Goal: Check status: Check status

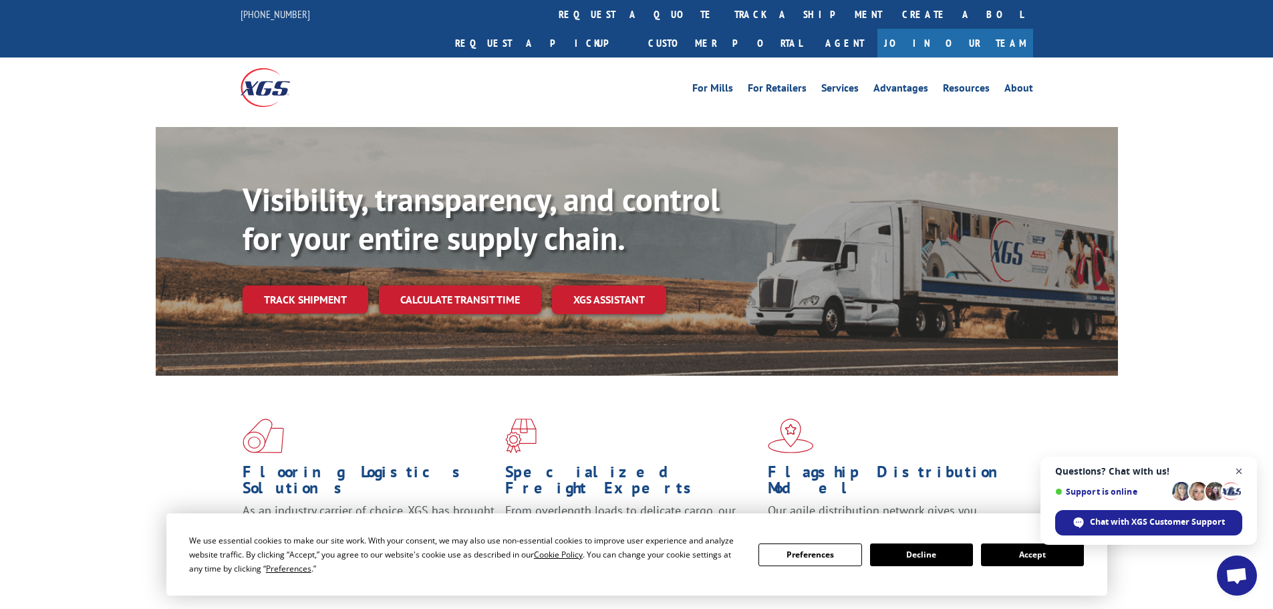
click at [1240, 469] on span "Close chat" at bounding box center [1239, 471] width 17 height 17
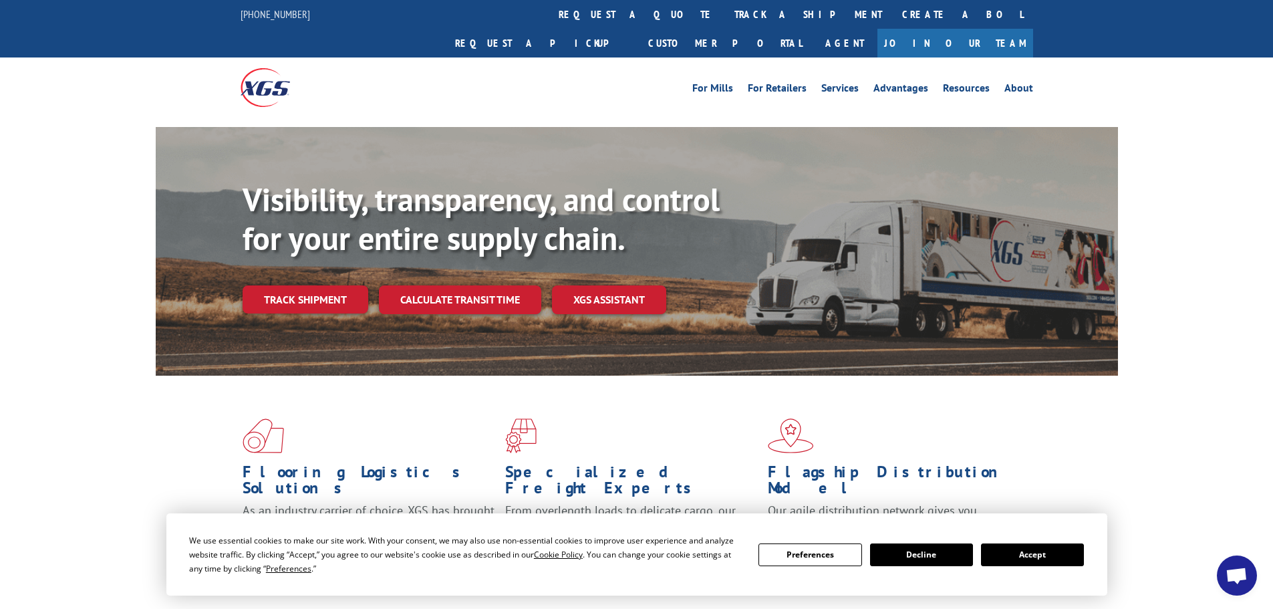
click at [1052, 549] on button "Accept" at bounding box center [1032, 554] width 103 height 23
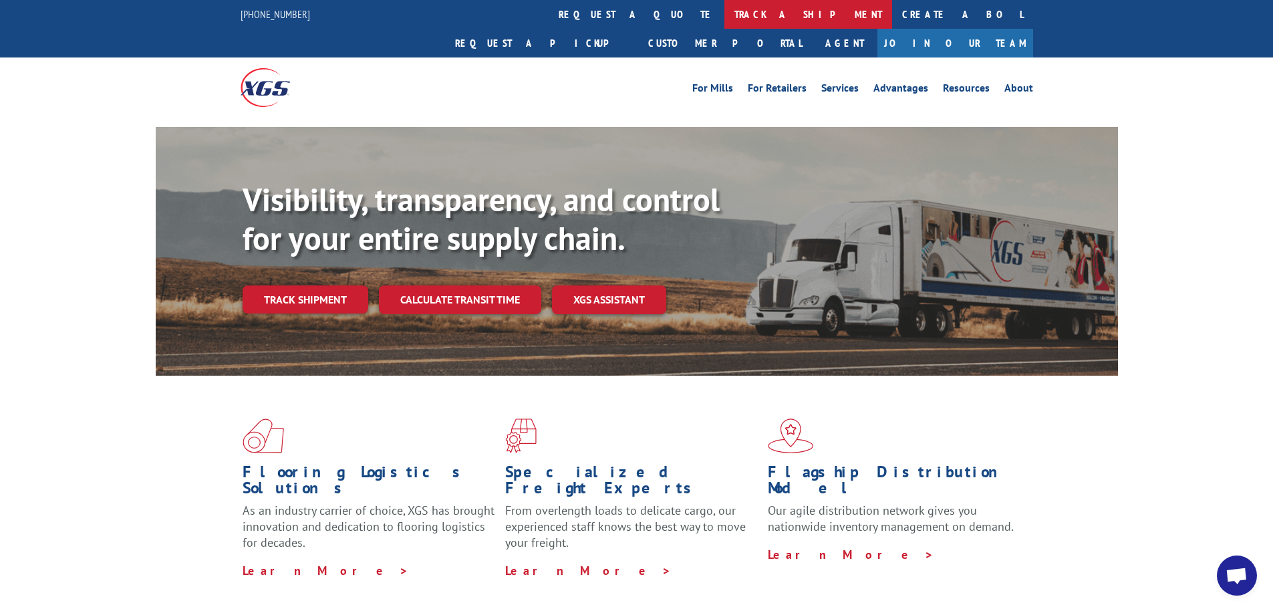
click at [724, 16] on link "track a shipment" at bounding box center [808, 14] width 168 height 29
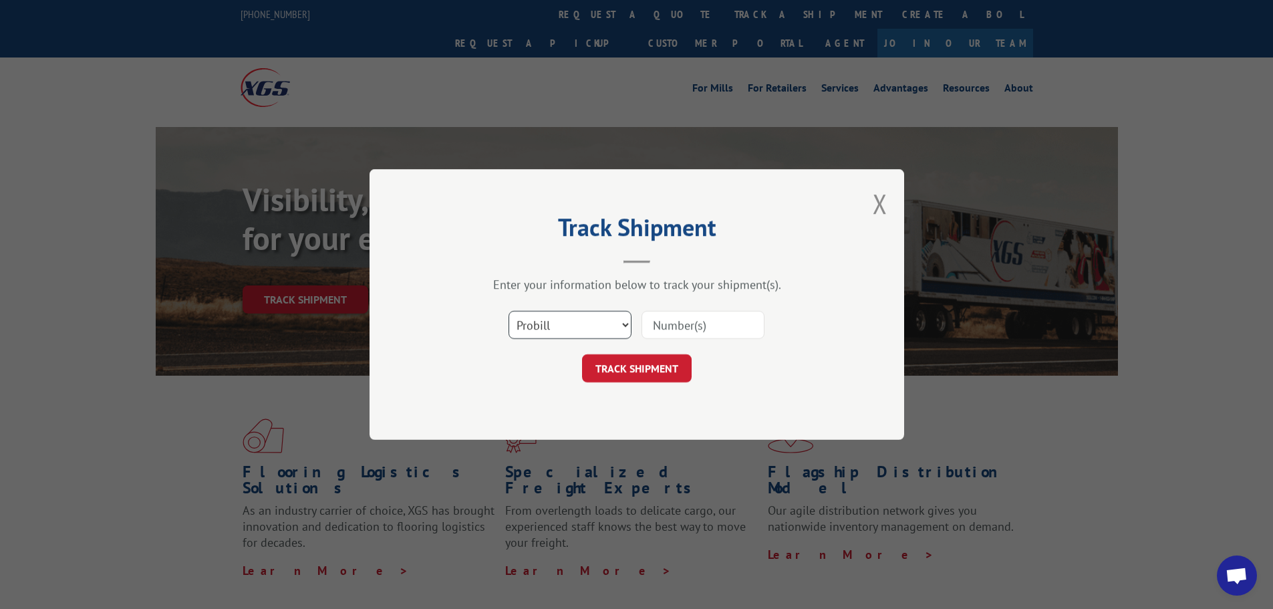
click at [628, 327] on select "Select category... Probill BOL PO" at bounding box center [570, 325] width 123 height 28
select select "bol"
click at [509, 311] on select "Select category... Probill BOL PO" at bounding box center [570, 325] width 123 height 28
paste input "Template 9/22."
type input "Template 9/22."
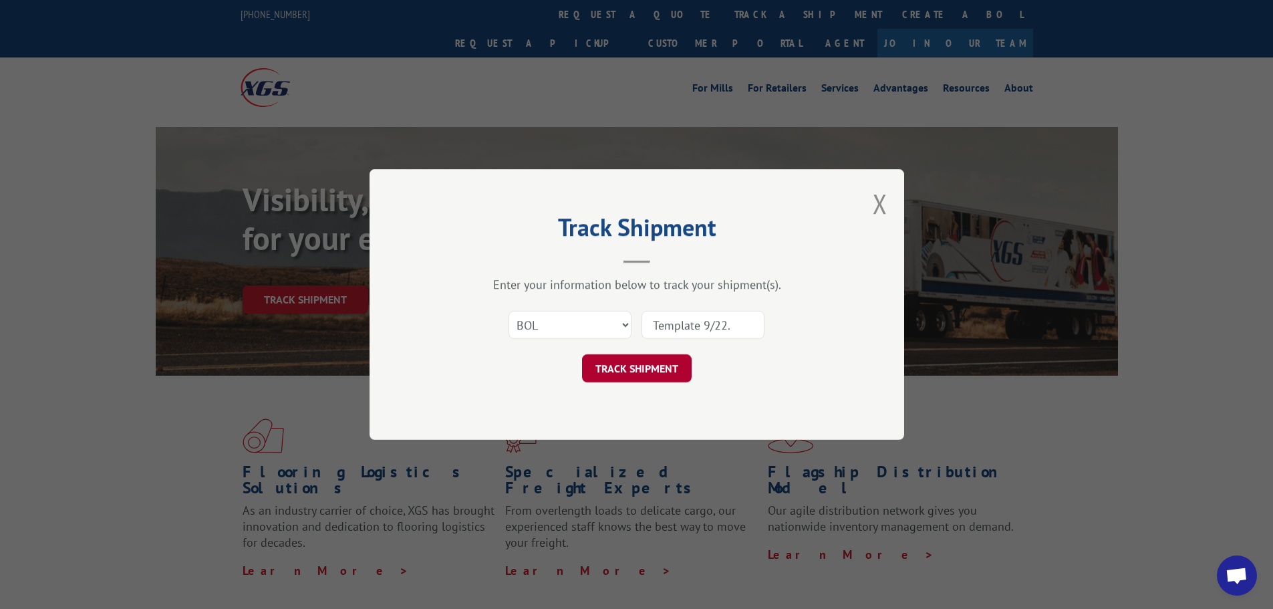
click at [626, 370] on button "TRACK SHIPMENT" at bounding box center [637, 368] width 110 height 28
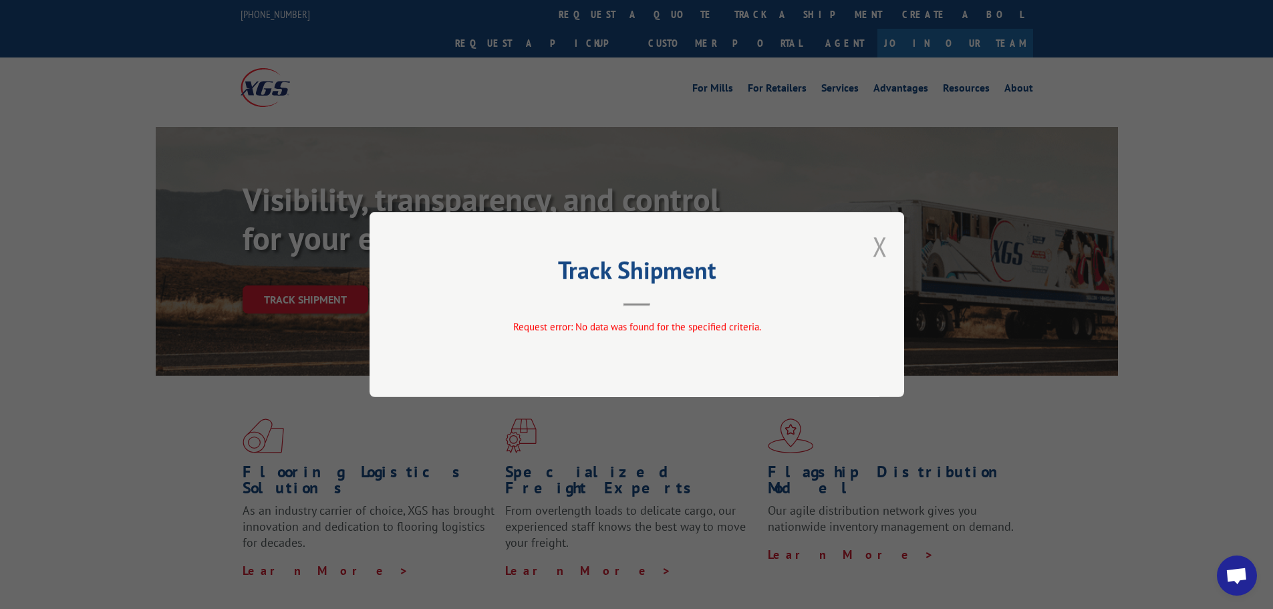
click at [880, 249] on button "Close modal" at bounding box center [880, 246] width 15 height 35
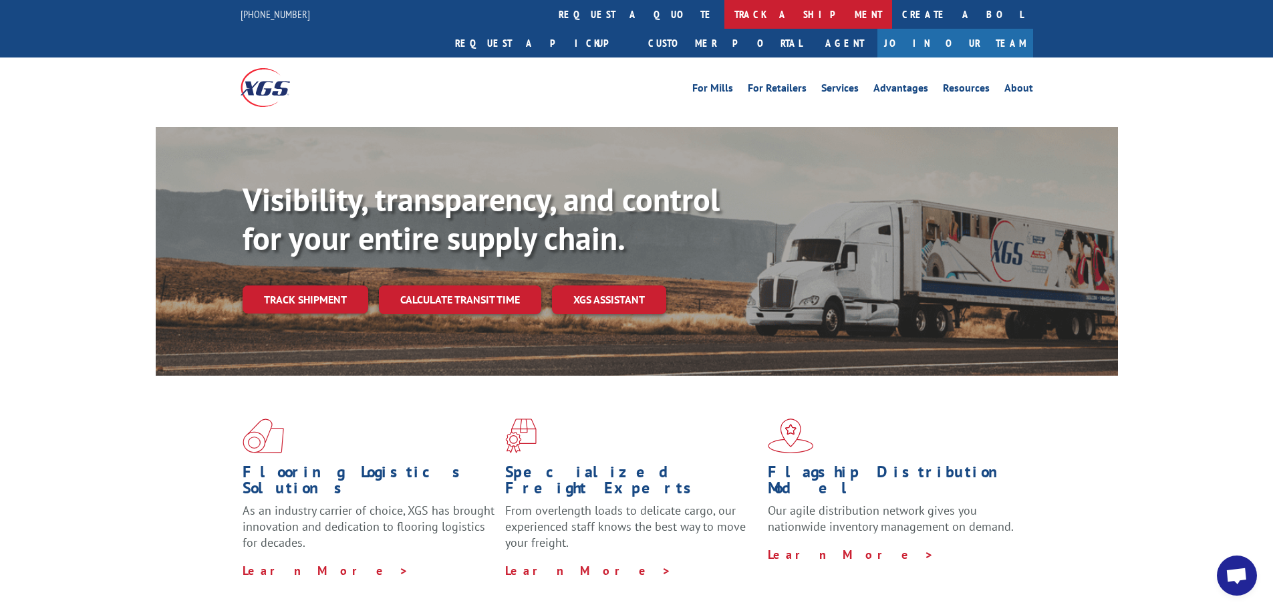
click at [724, 9] on link "track a shipment" at bounding box center [808, 14] width 168 height 29
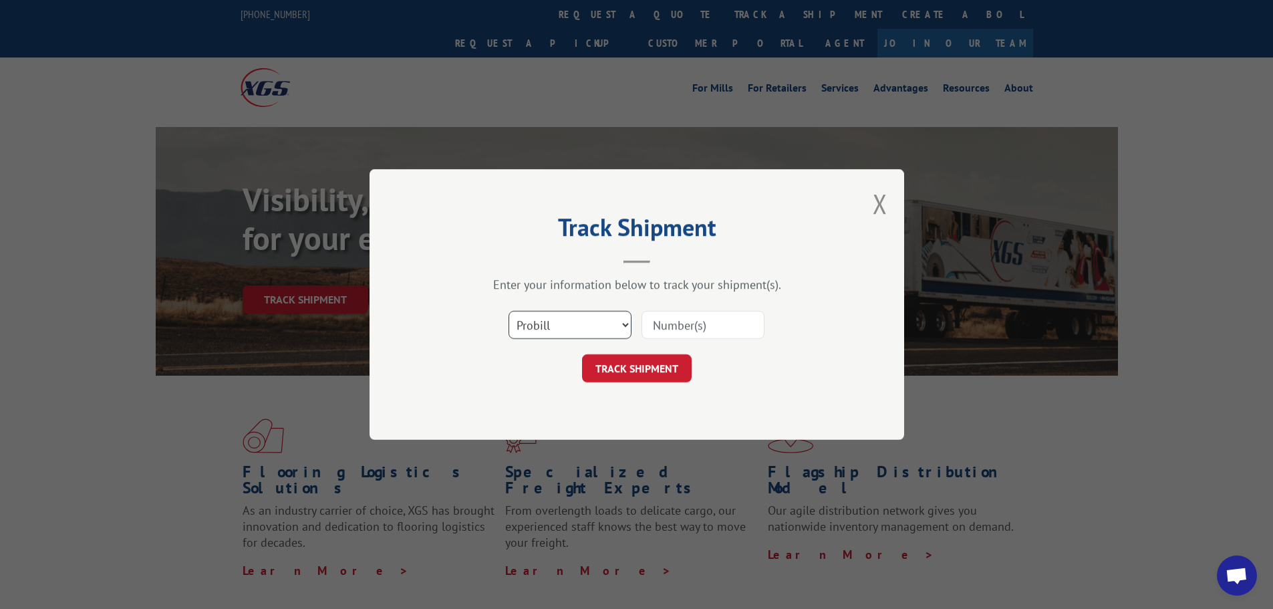
drag, startPoint x: 626, startPoint y: 327, endPoint x: 620, endPoint y: 333, distance: 9.0
click at [626, 327] on select "Select category... Probill BOL PO" at bounding box center [570, 325] width 123 height 28
select select "bol"
click at [509, 311] on select "Select category... Probill BOL PO" at bounding box center [570, 325] width 123 height 28
click at [673, 321] on input at bounding box center [703, 325] width 123 height 28
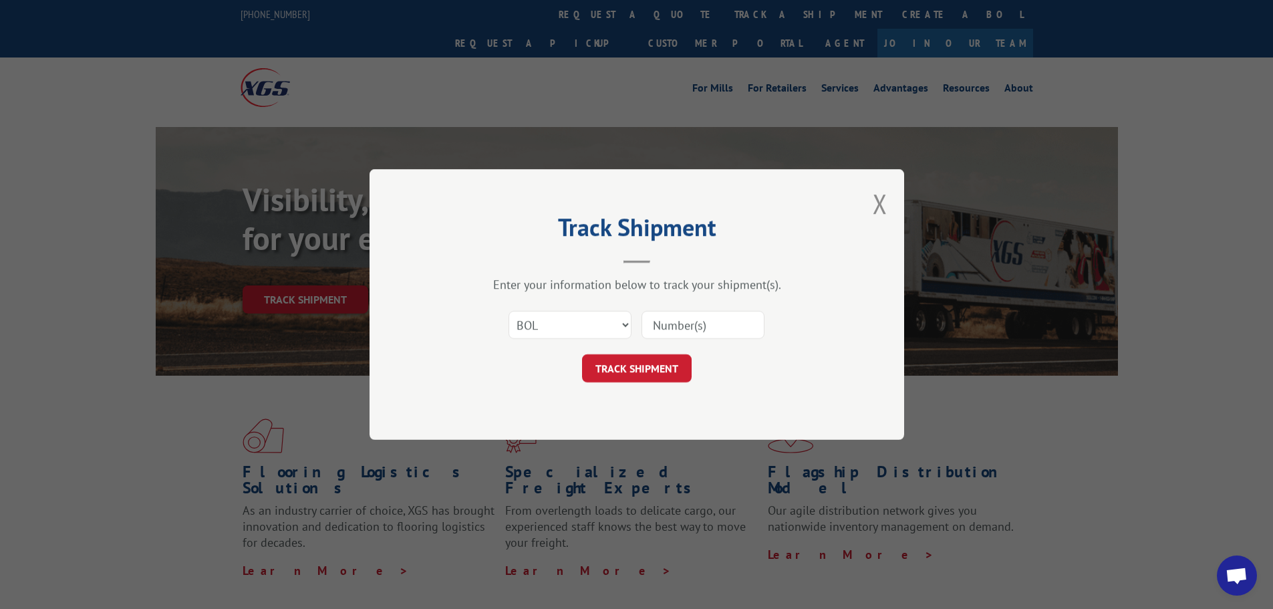
paste input "475000"
type input "475000"
click at [629, 374] on button "TRACK SHIPMENT" at bounding box center [637, 368] width 110 height 28
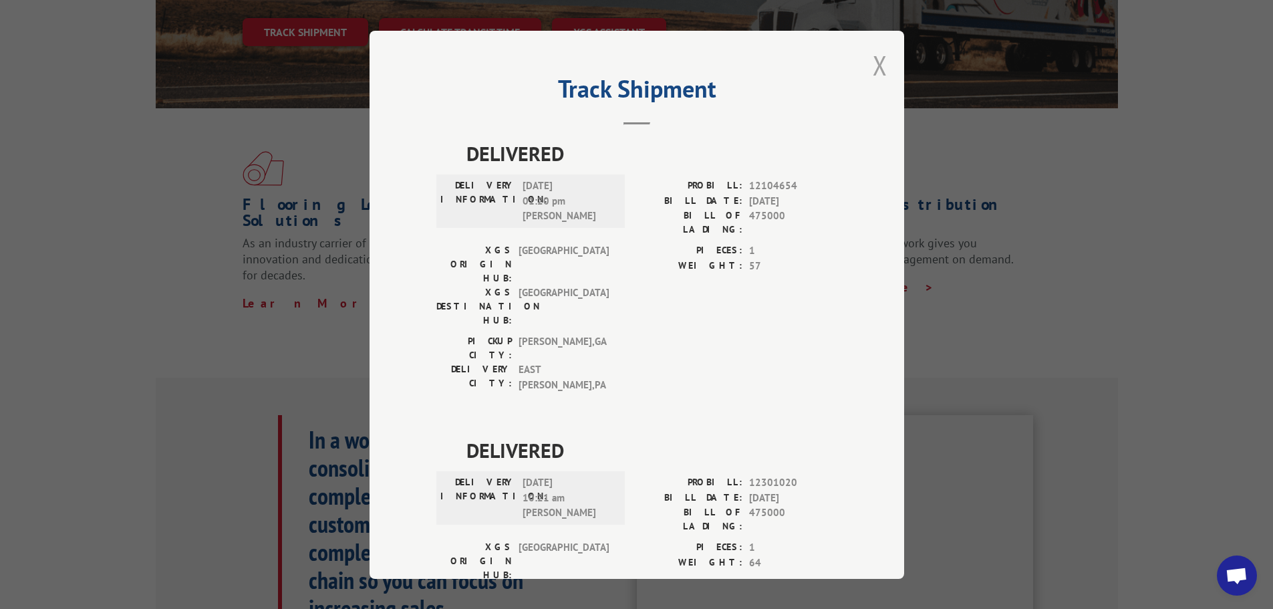
click at [875, 63] on button "Close modal" at bounding box center [880, 64] width 15 height 35
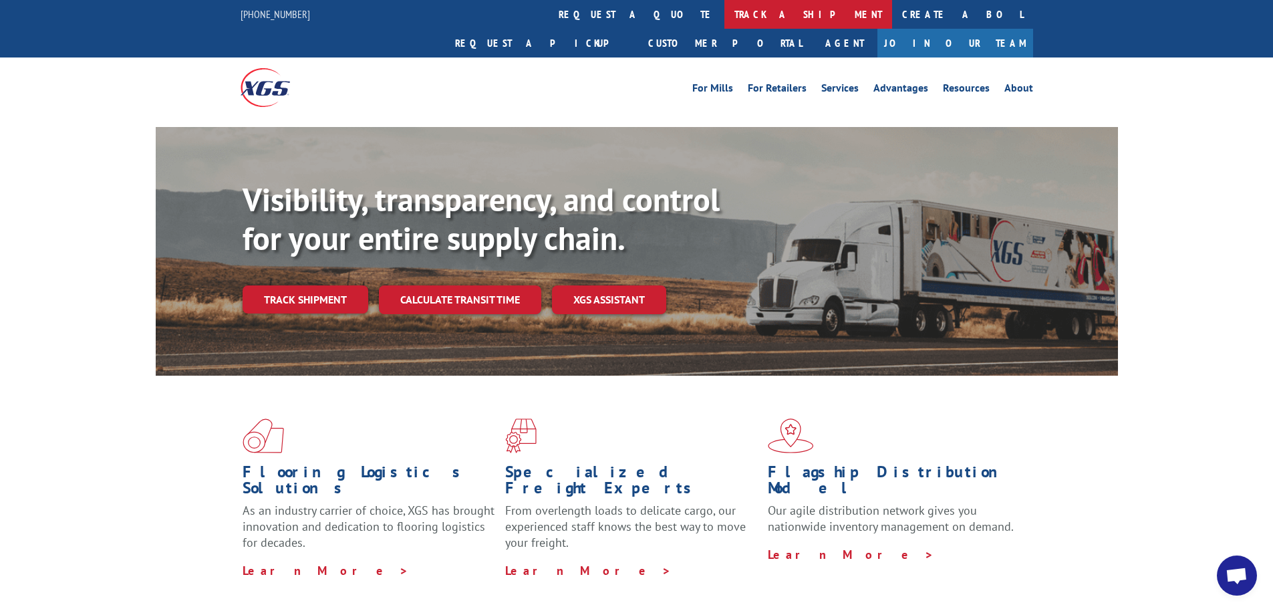
click at [724, 13] on link "track a shipment" at bounding box center [808, 14] width 168 height 29
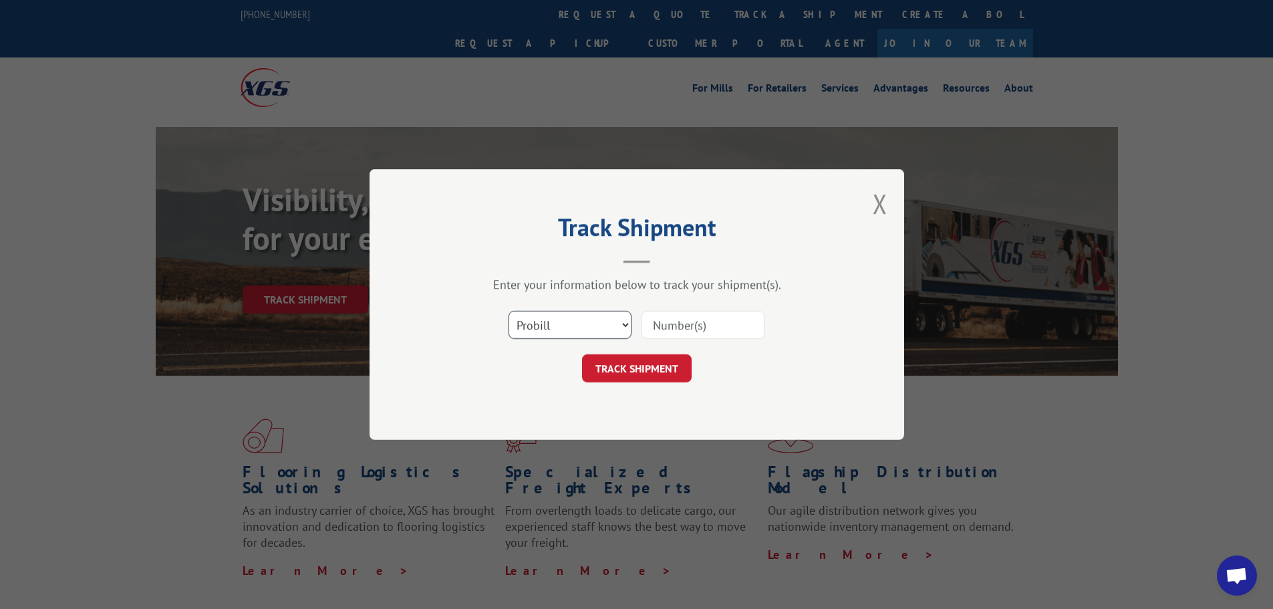
click at [628, 327] on select "Select category... Probill BOL PO" at bounding box center [570, 325] width 123 height 28
select select "bol"
click at [509, 311] on select "Select category... Probill BOL PO" at bounding box center [570, 325] width 123 height 28
click at [676, 325] on input at bounding box center [703, 325] width 123 height 28
paste input "475439"
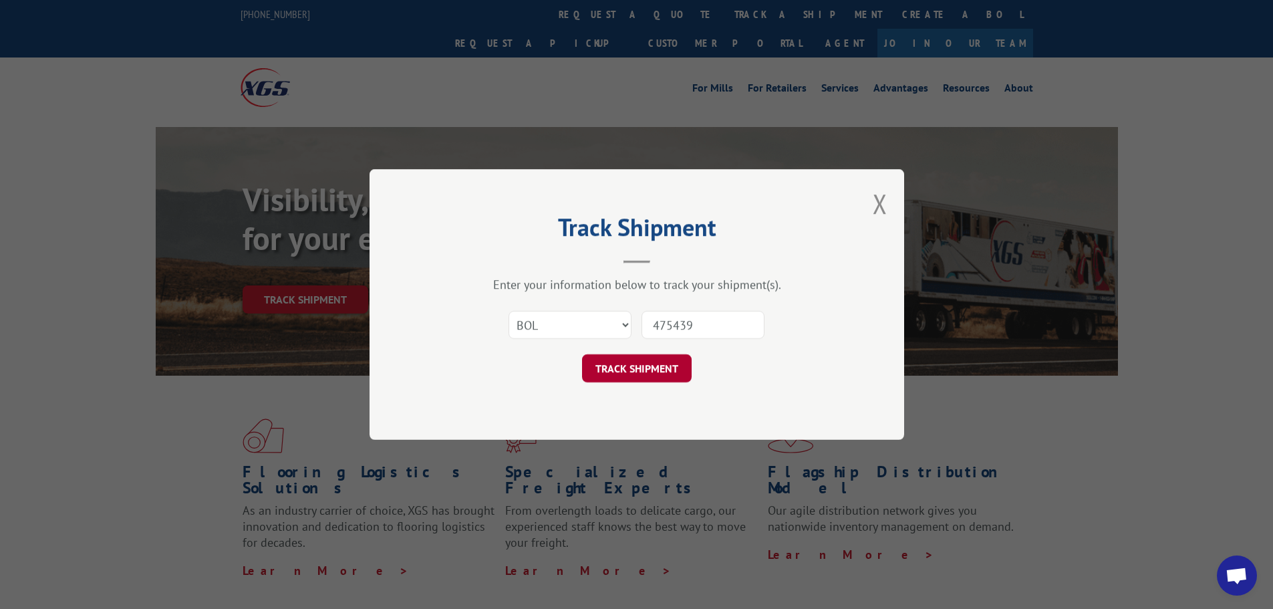
type input "475439"
click at [644, 376] on button "TRACK SHIPMENT" at bounding box center [637, 368] width 110 height 28
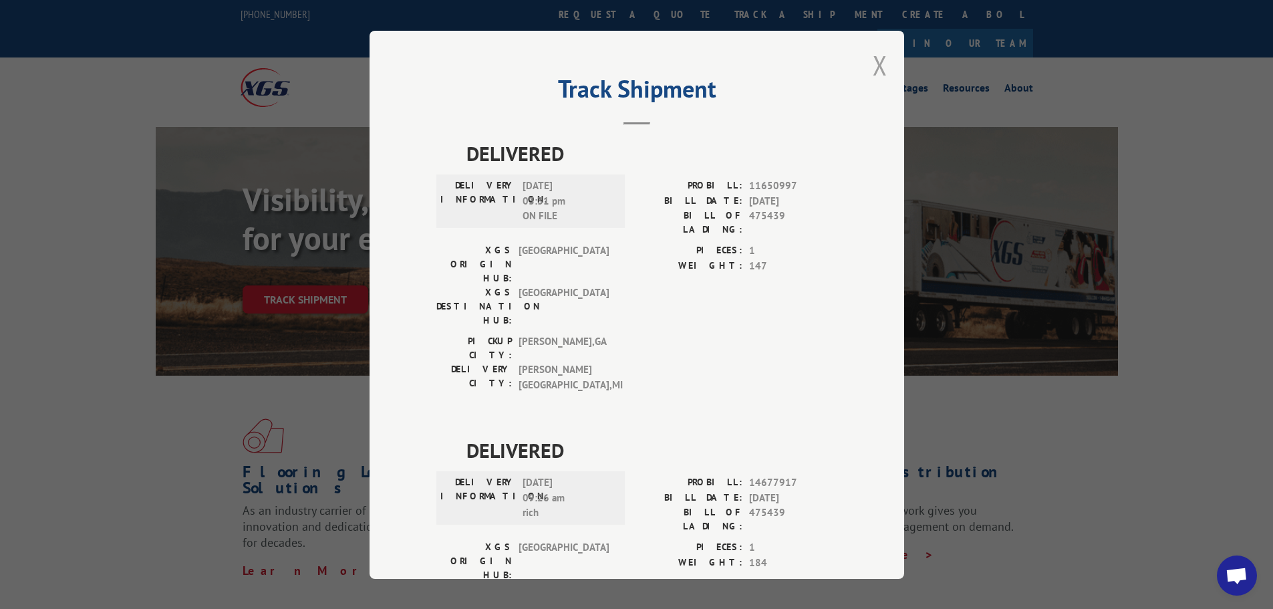
click at [874, 64] on button "Close modal" at bounding box center [880, 64] width 15 height 35
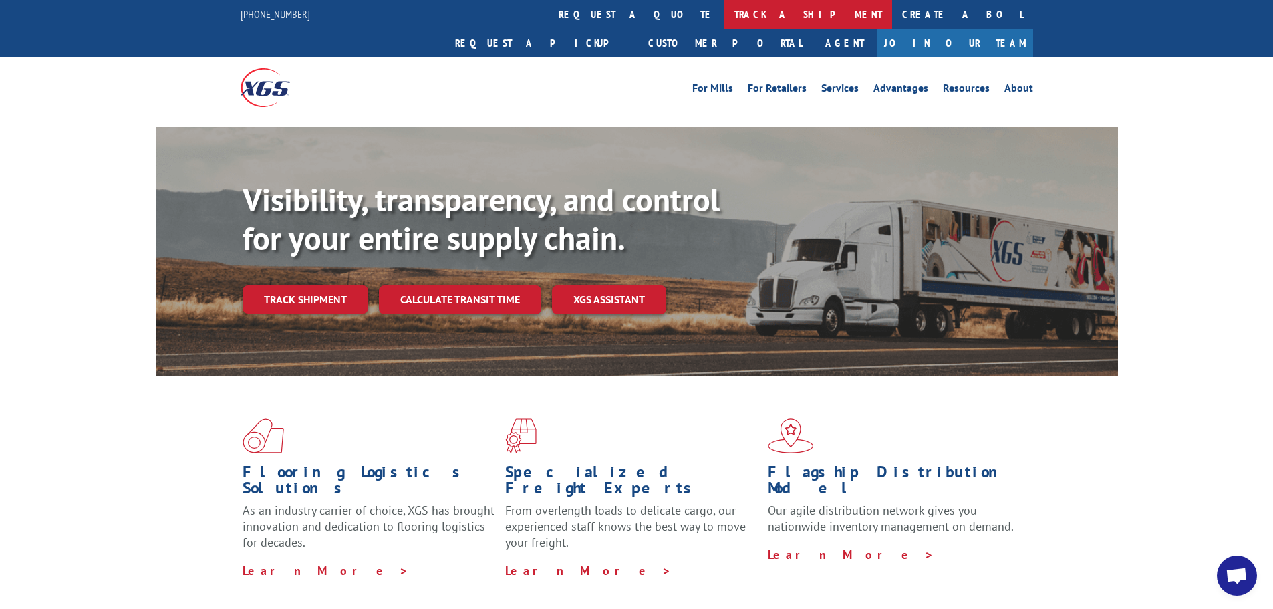
click at [724, 15] on link "track a shipment" at bounding box center [808, 14] width 168 height 29
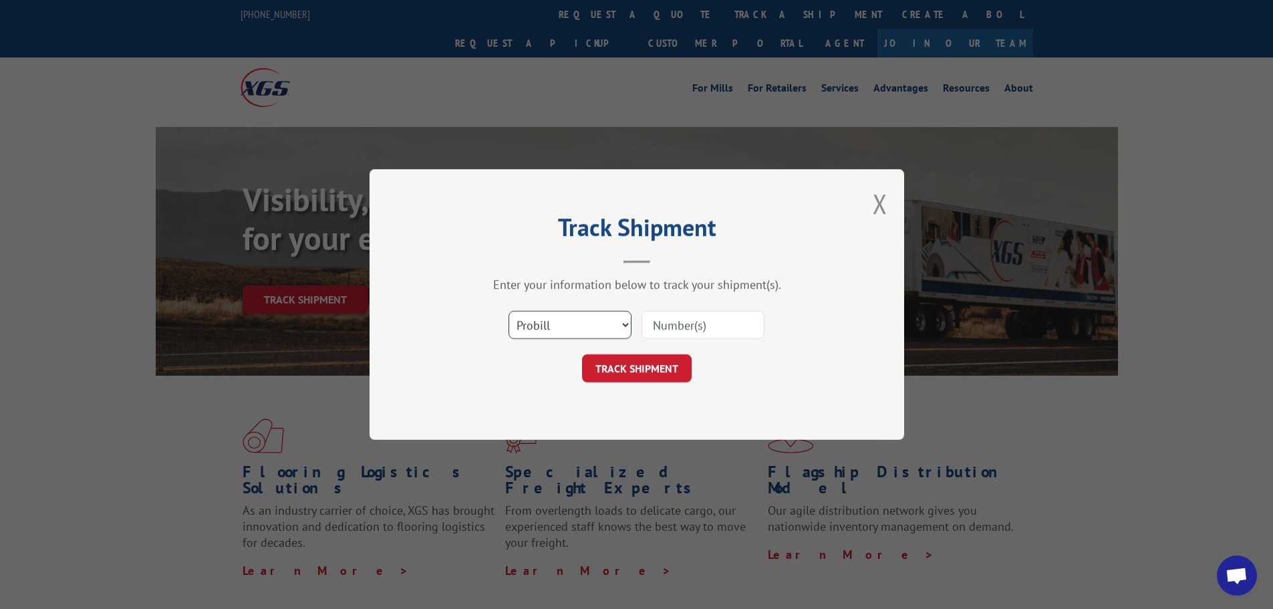
click at [625, 327] on select "Select category... Probill BOL PO" at bounding box center [570, 325] width 123 height 28
select select "bol"
click at [509, 311] on select "Select category... Probill BOL PO" at bounding box center [570, 325] width 123 height 28
click at [663, 328] on input at bounding box center [703, 325] width 123 height 28
paste input "475439"
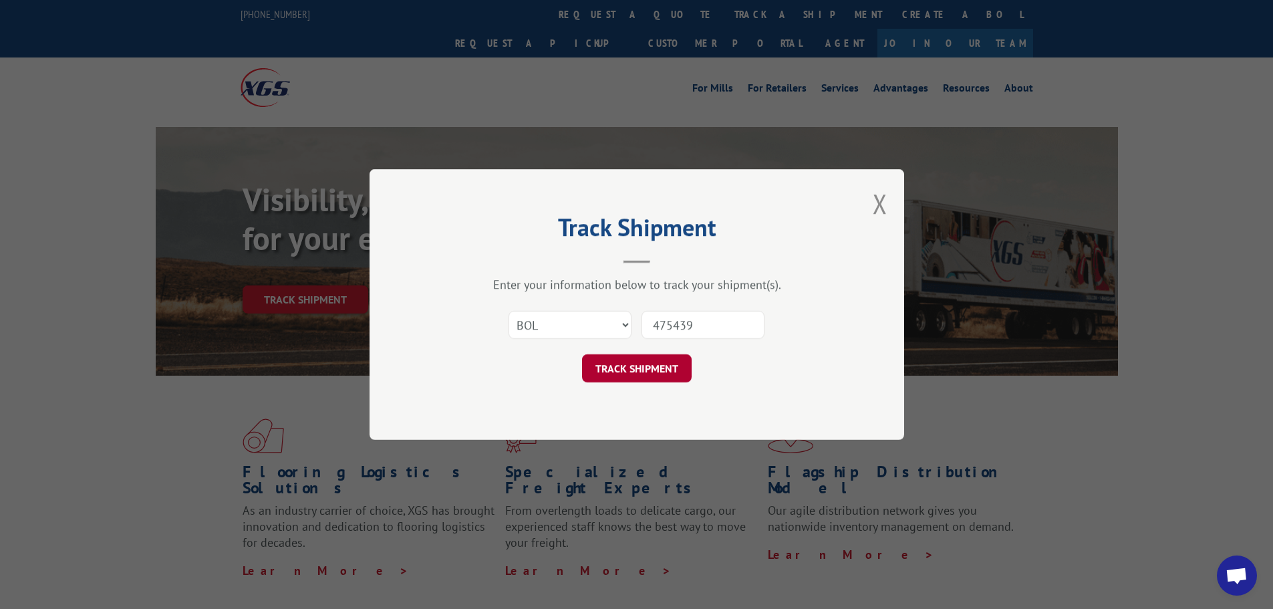
type input "475439"
click at [638, 372] on button "TRACK SHIPMENT" at bounding box center [637, 368] width 110 height 28
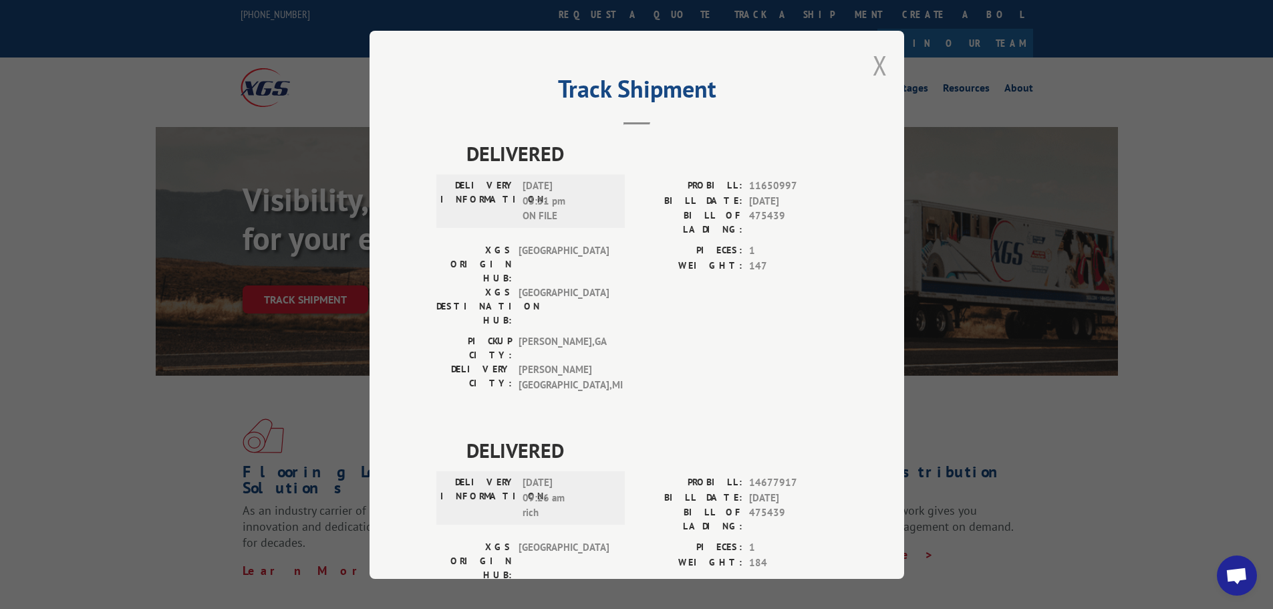
click at [878, 63] on button "Close modal" at bounding box center [880, 64] width 15 height 35
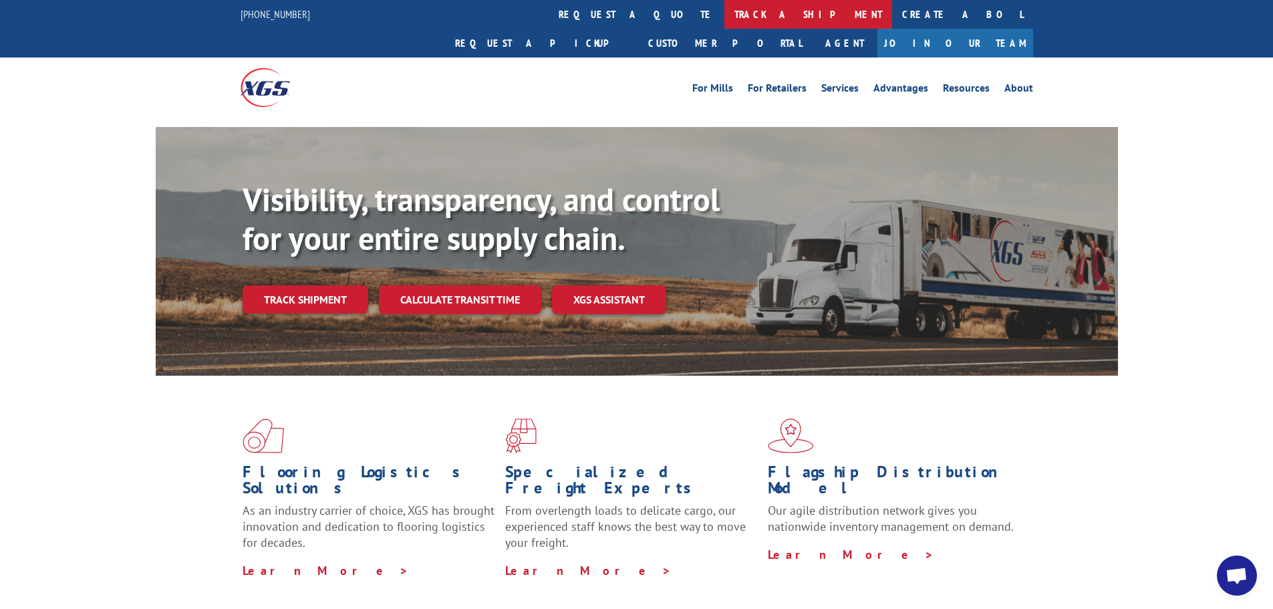
click at [724, 16] on link "track a shipment" at bounding box center [808, 14] width 168 height 29
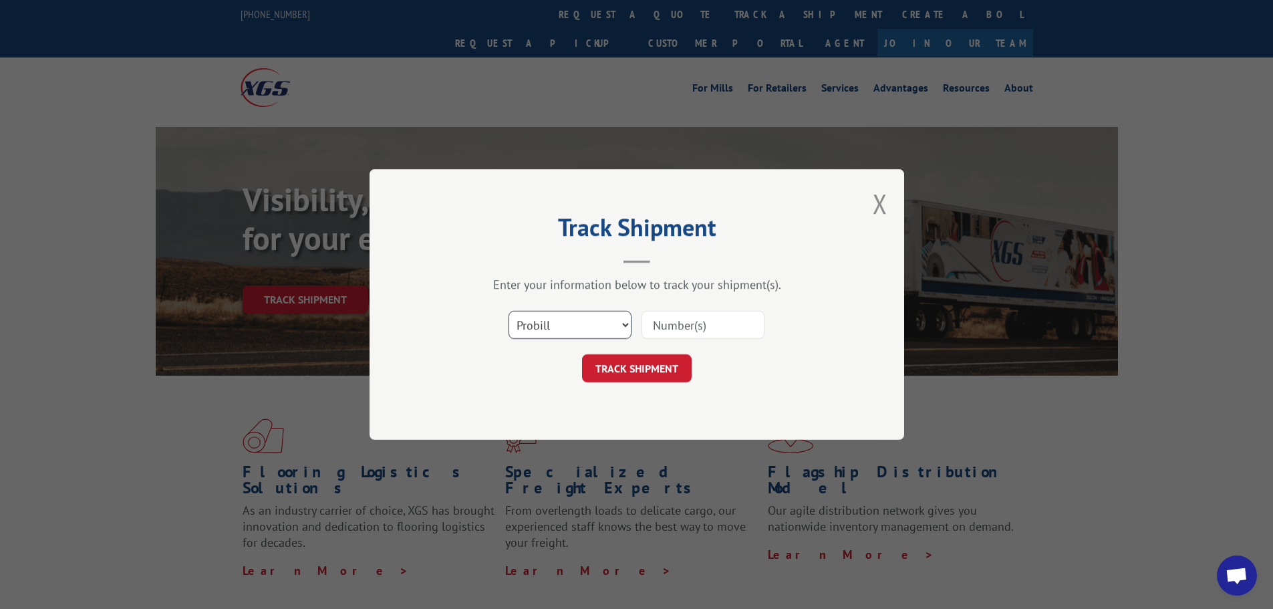
click at [627, 325] on select "Select category... Probill BOL PO" at bounding box center [570, 325] width 123 height 28
select select "bol"
click at [509, 311] on select "Select category... Probill BOL PO" at bounding box center [570, 325] width 123 height 28
click at [686, 326] on input at bounding box center [703, 325] width 123 height 28
paste input "475439"
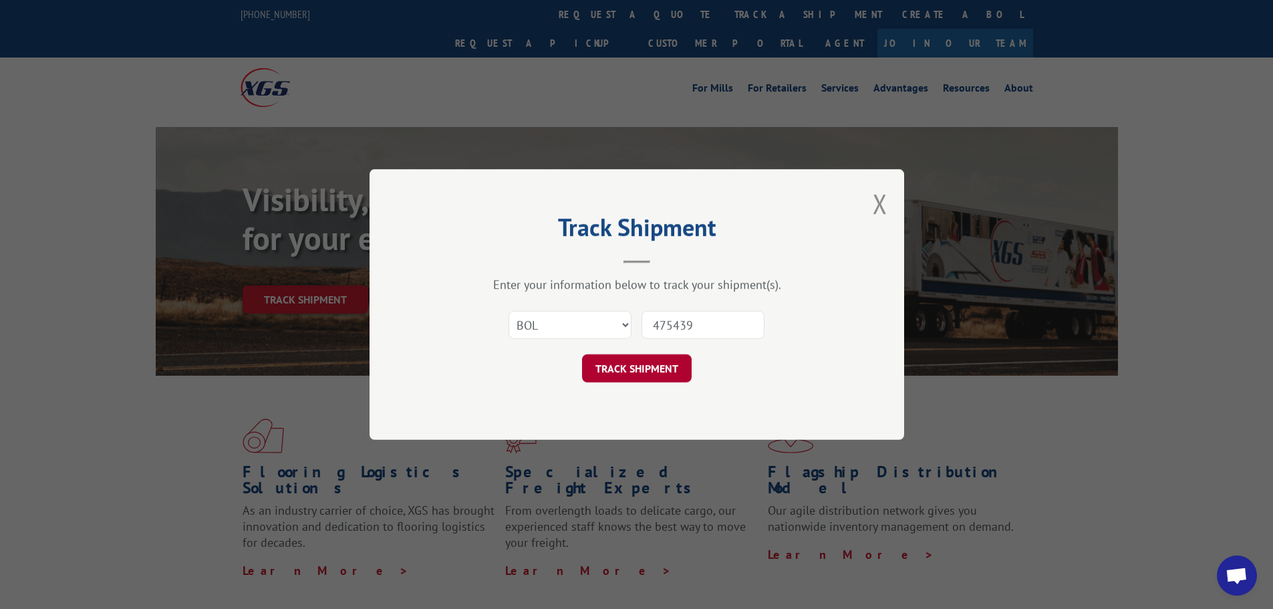
type input "475439"
click at [625, 372] on button "TRACK SHIPMENT" at bounding box center [637, 368] width 110 height 28
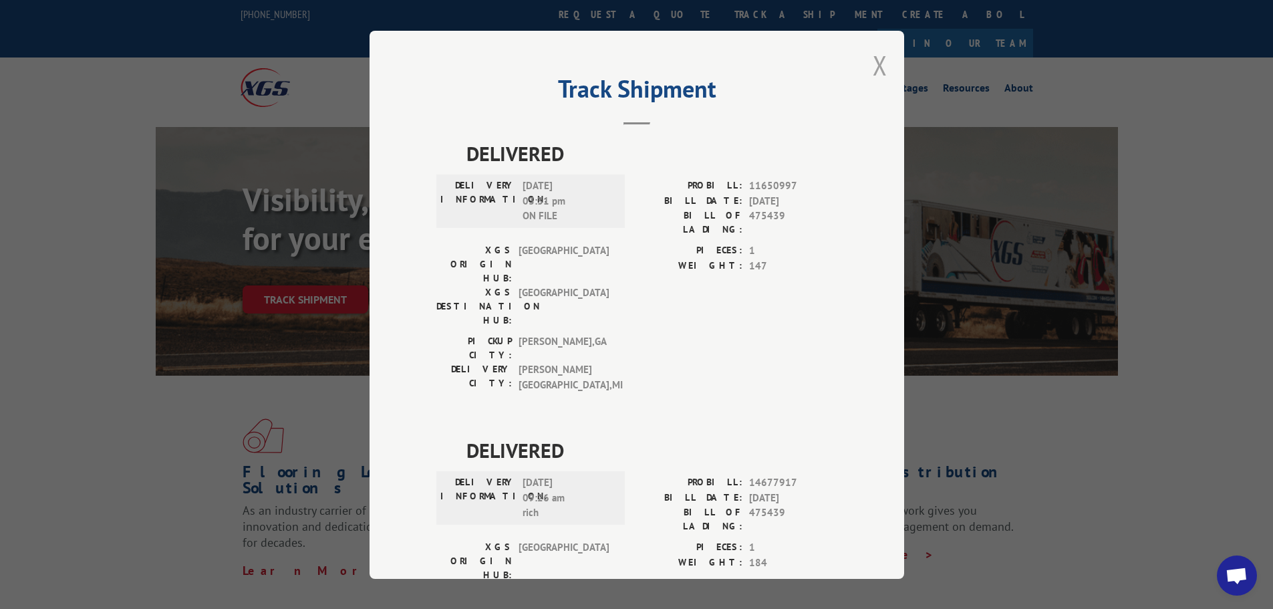
click at [874, 71] on button "Close modal" at bounding box center [880, 64] width 15 height 35
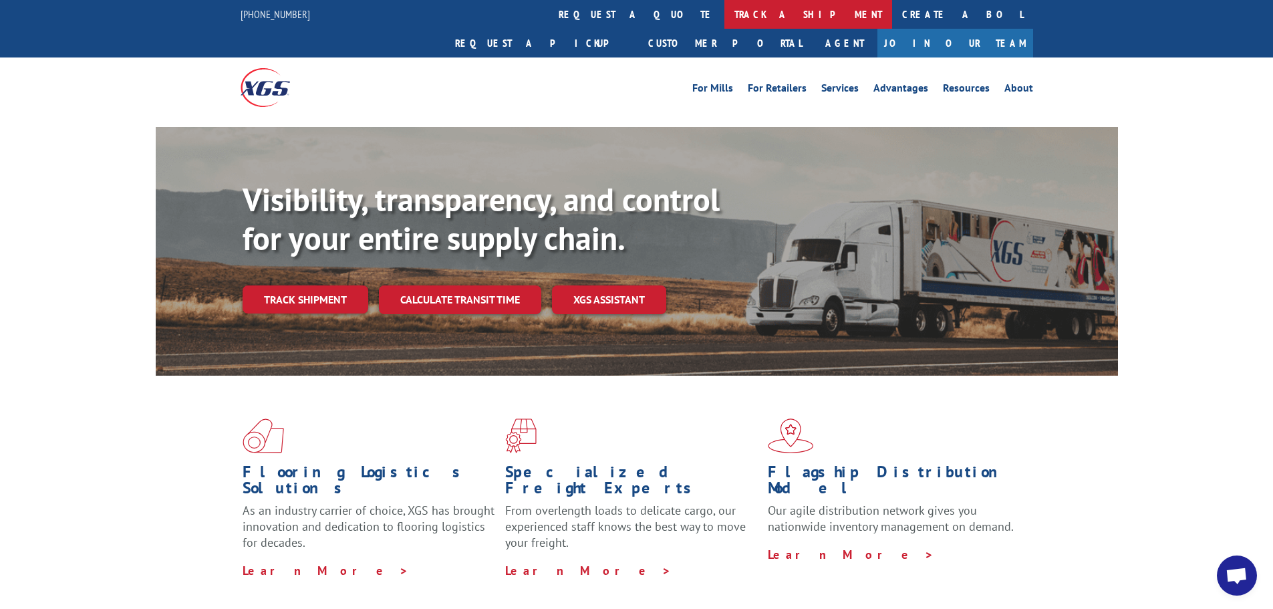
click at [724, 18] on link "track a shipment" at bounding box center [808, 14] width 168 height 29
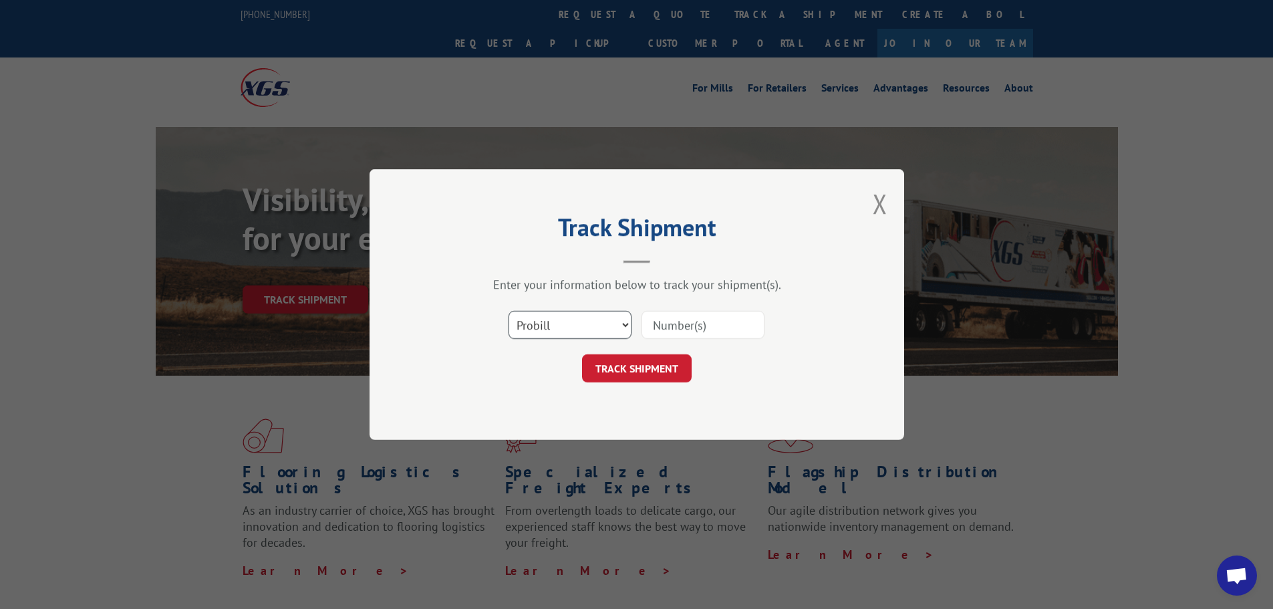
click at [623, 325] on select "Select category... Probill BOL PO" at bounding box center [570, 325] width 123 height 28
select select "bol"
click at [509, 311] on select "Select category... Probill BOL PO" at bounding box center [570, 325] width 123 height 28
click at [680, 323] on input at bounding box center [703, 325] width 123 height 28
paste input "475000"
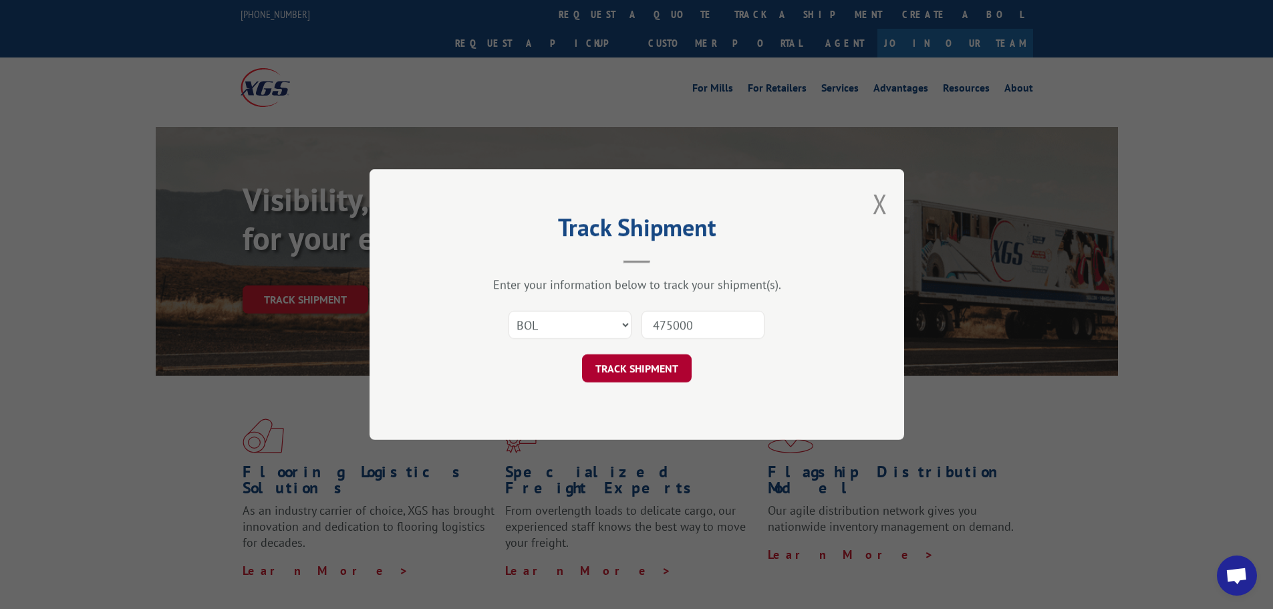
type input "475000"
click at [607, 374] on button "TRACK SHIPMENT" at bounding box center [637, 368] width 110 height 28
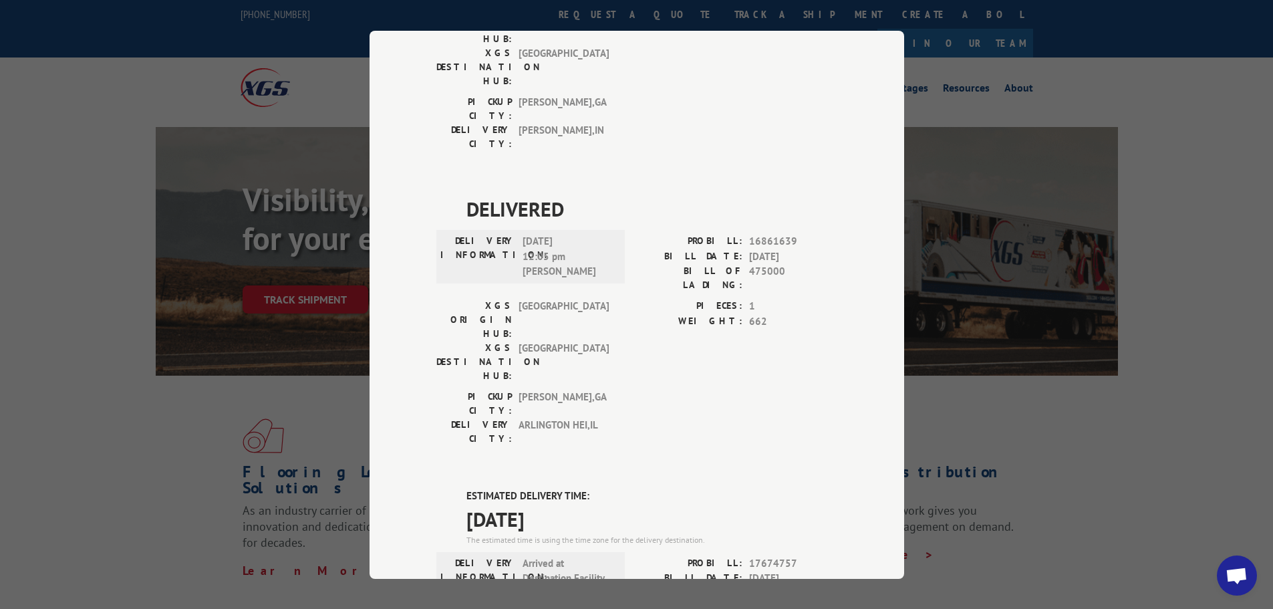
scroll to position [928, 0]
